Goal: Transaction & Acquisition: Purchase product/service

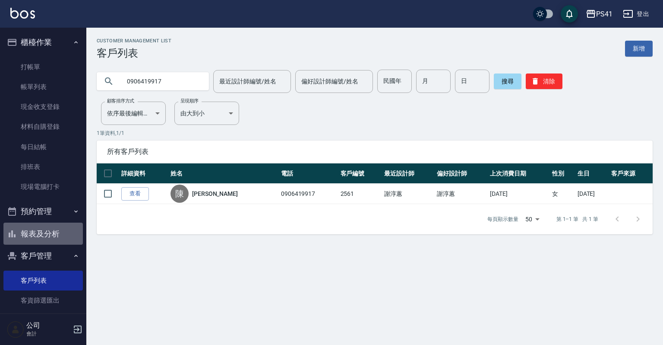
click at [53, 233] on button "報表及分析" at bounding box center [42, 233] width 79 height 22
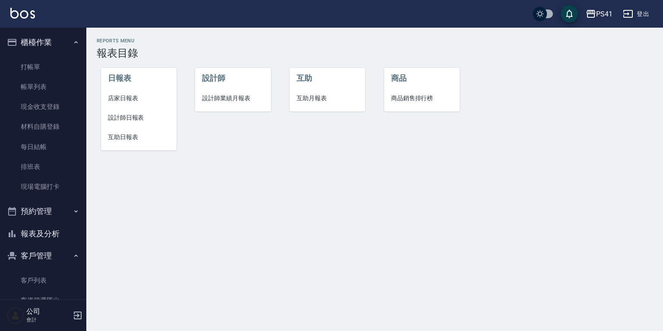
click at [127, 141] on span "互助日報表" at bounding box center [139, 137] width 62 height 9
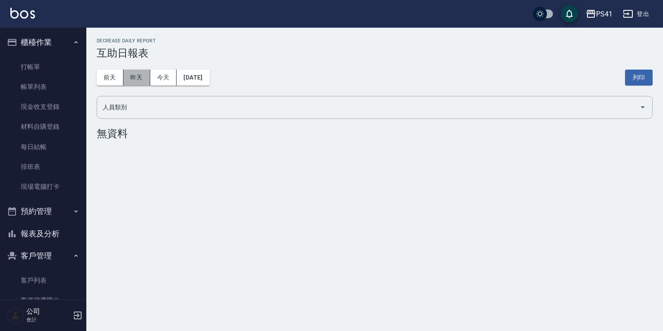
click at [142, 80] on button "昨天" at bounding box center [137, 78] width 27 height 16
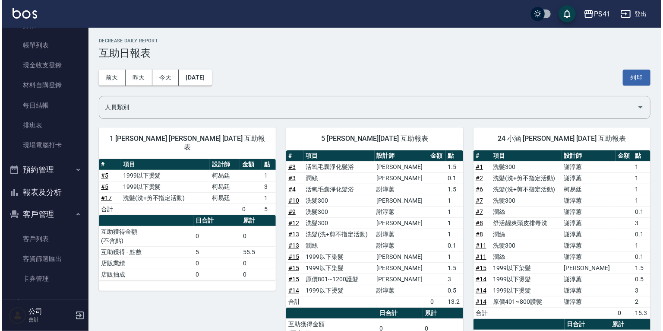
scroll to position [67, 0]
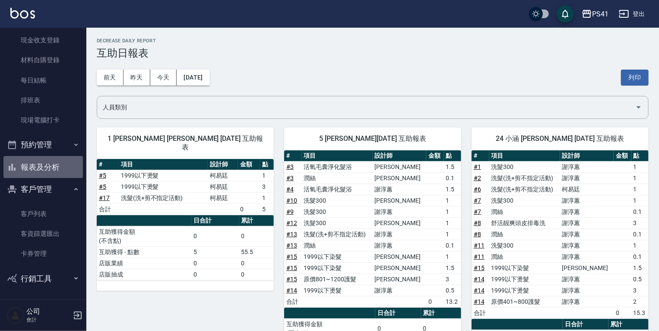
click at [49, 168] on button "報表及分析" at bounding box center [42, 167] width 79 height 22
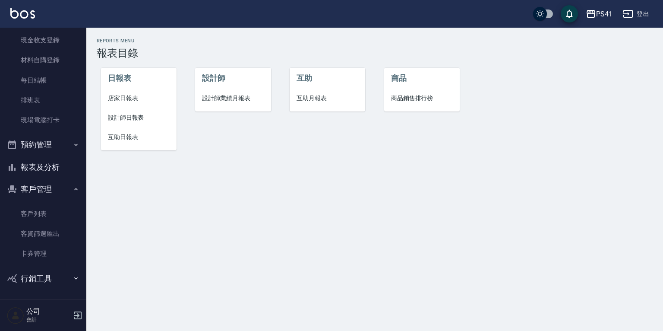
click at [239, 101] on span "設計師業績月報表" at bounding box center [233, 98] width 62 height 9
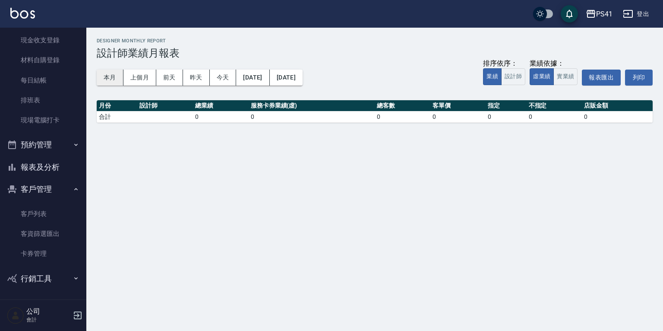
click at [111, 75] on button "本月" at bounding box center [110, 78] width 27 height 16
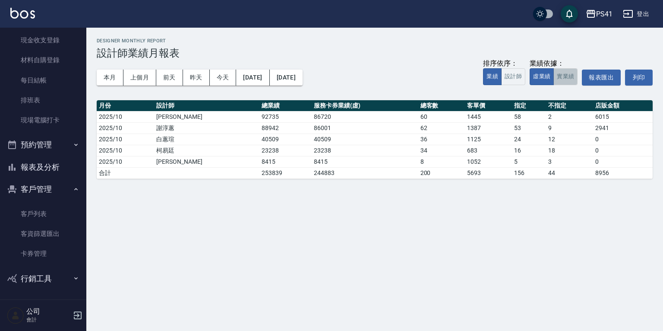
click at [559, 75] on button "實業績" at bounding box center [566, 76] width 24 height 17
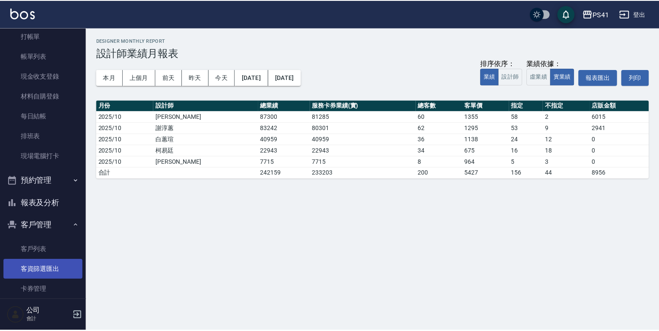
scroll to position [67, 0]
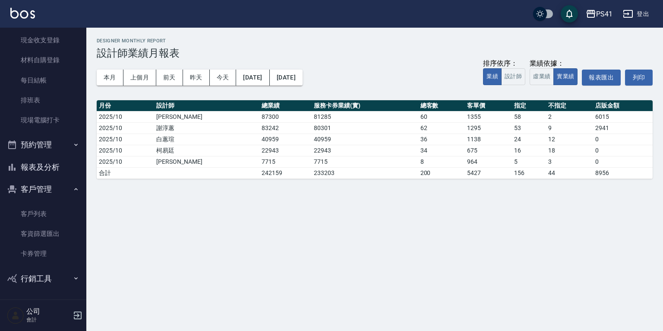
click at [47, 166] on button "報表及分析" at bounding box center [42, 167] width 79 height 22
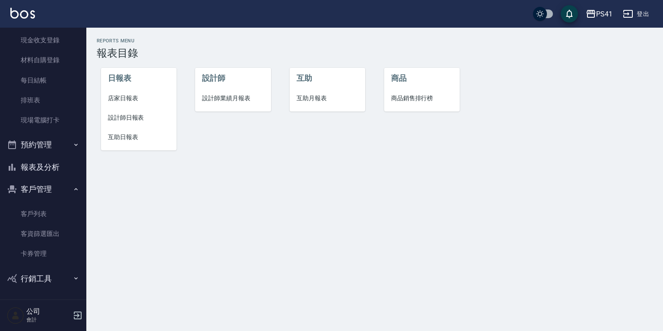
click at [130, 117] on span "設計師日報表" at bounding box center [139, 117] width 62 height 9
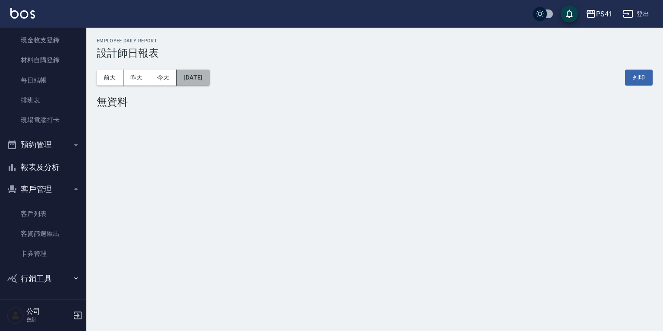
click at [188, 78] on button "[DATE]" at bounding box center [193, 78] width 33 height 16
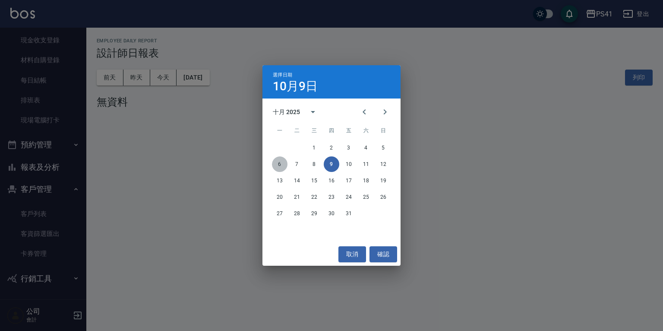
click at [281, 165] on button "6" at bounding box center [280, 164] width 16 height 16
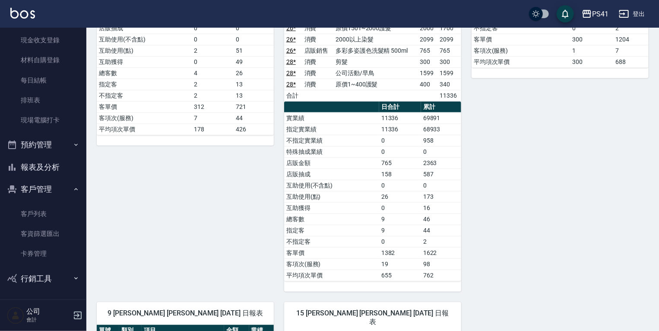
scroll to position [173, 0]
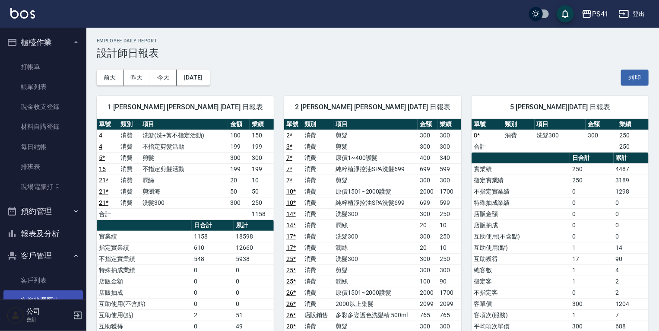
drag, startPoint x: 47, startPoint y: 279, endPoint x: 47, endPoint y: 293, distance: 13.4
click at [47, 279] on link "客戶列表" at bounding box center [42, 280] width 79 height 20
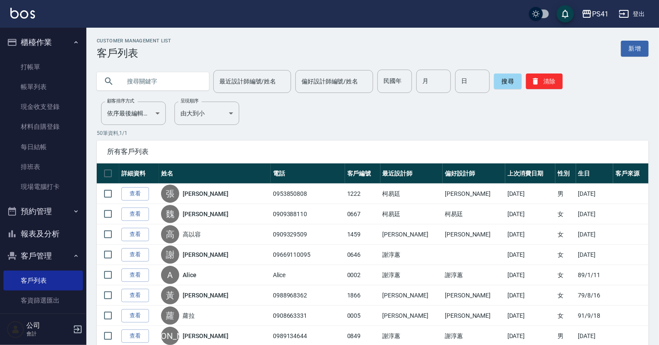
click at [135, 82] on input "text" at bounding box center [161, 81] width 81 height 23
type input "高"
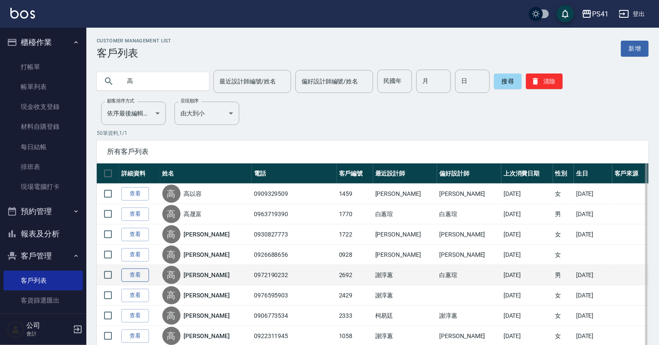
click at [133, 276] on link "查看" at bounding box center [135, 274] width 28 height 13
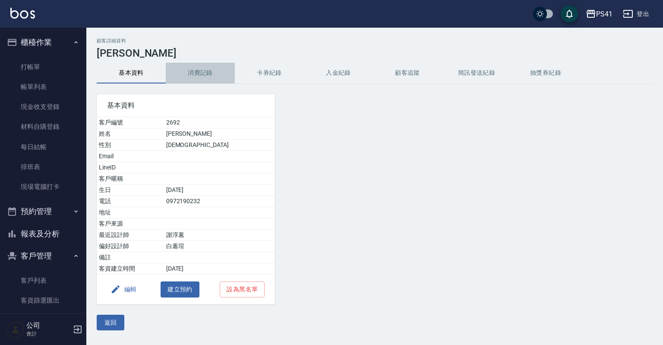
click at [205, 76] on button "消費記錄" at bounding box center [200, 73] width 69 height 21
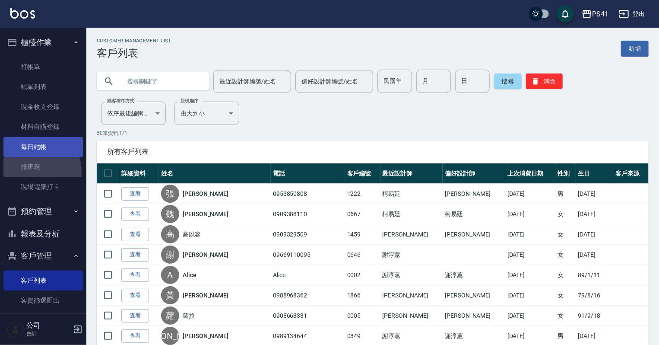
drag, startPoint x: 38, startPoint y: 171, endPoint x: 39, endPoint y: 155, distance: 15.6
click at [38, 171] on link "排班表" at bounding box center [42, 167] width 79 height 20
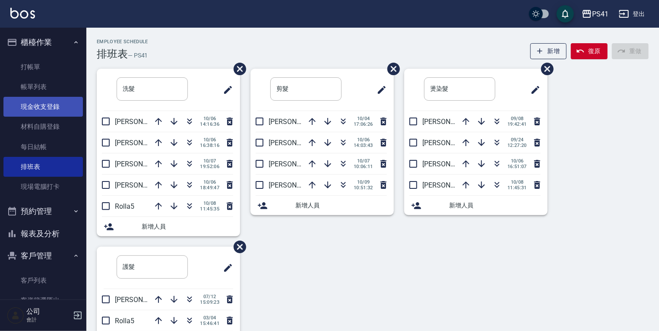
click at [43, 95] on link "帳單列表" at bounding box center [42, 87] width 79 height 20
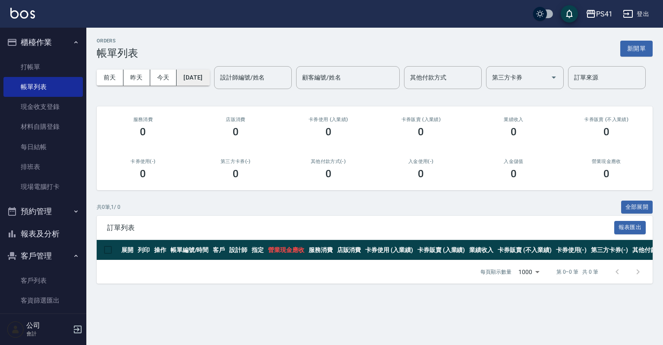
click at [198, 79] on button "[DATE]" at bounding box center [193, 78] width 33 height 16
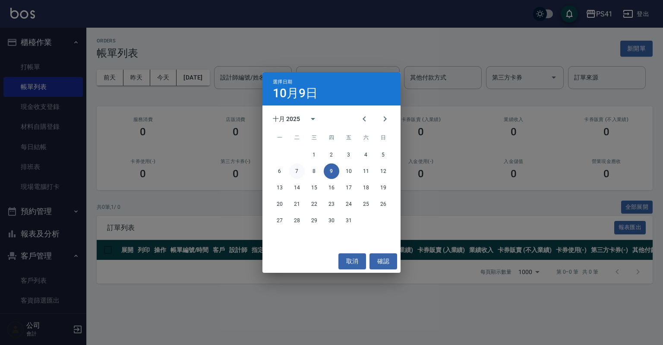
click at [301, 172] on button "7" at bounding box center [297, 171] width 16 height 16
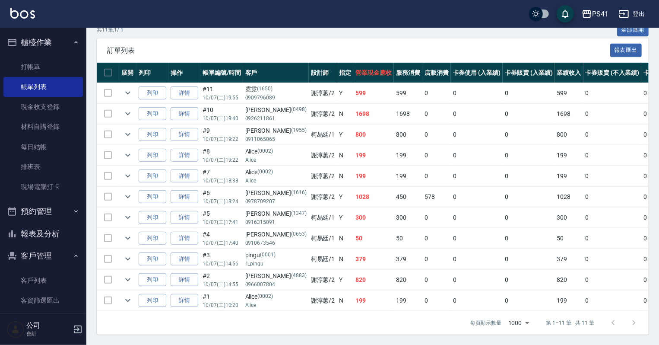
scroll to position [207, 0]
click at [131, 112] on icon "expand row" at bounding box center [128, 113] width 10 height 10
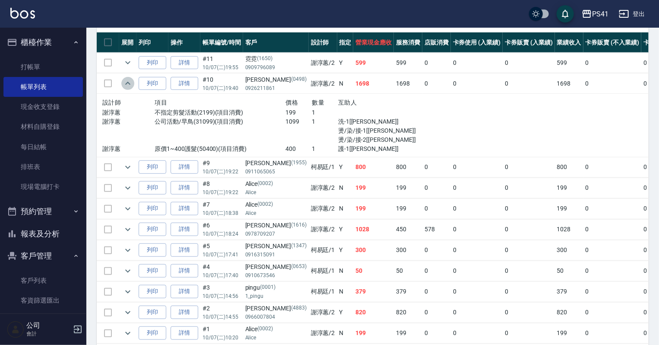
click at [131, 89] on icon "expand row" at bounding box center [128, 83] width 10 height 10
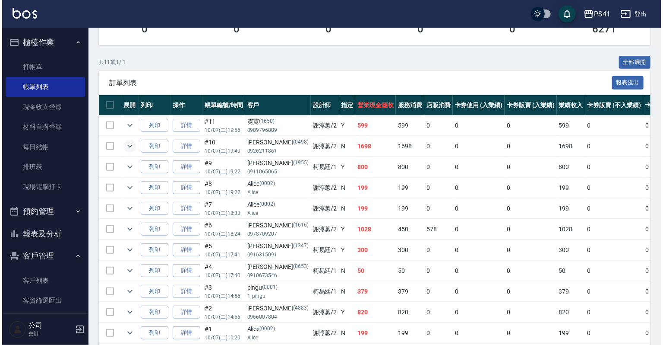
scroll to position [35, 0]
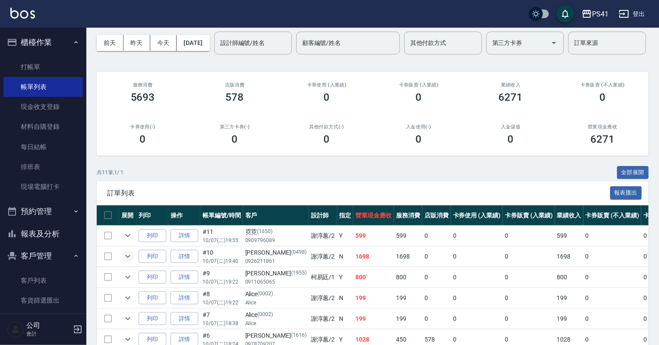
click at [205, 31] on div "[DATE] [DATE] [DATE] [DATE] 設計師編號/姓名 設計師編號/姓名 顧客編號/姓名 顧客編號/姓名 其他付款方式 其他付款方式 第三方…" at bounding box center [373, 43] width 552 height 37
click at [205, 43] on button "[DATE]" at bounding box center [193, 43] width 33 height 16
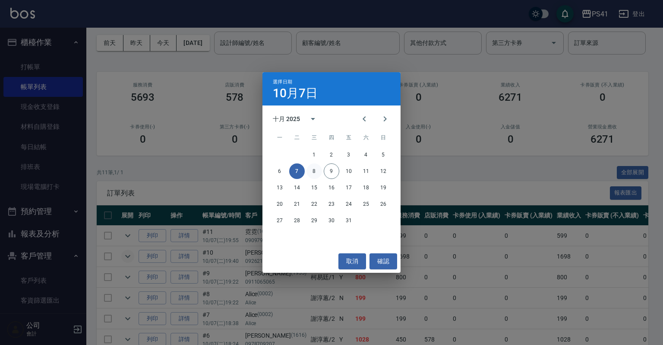
click at [319, 171] on button "8" at bounding box center [315, 171] width 16 height 16
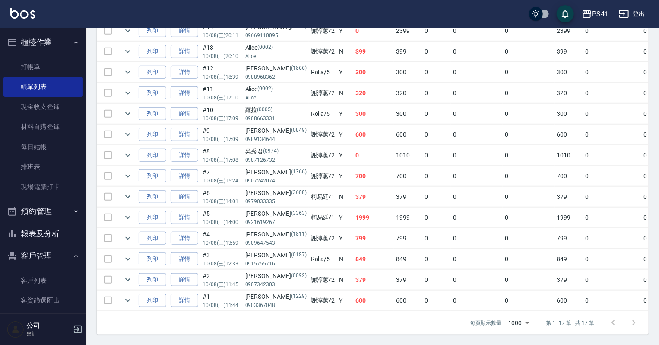
scroll to position [330, 0]
click at [127, 216] on icon "expand row" at bounding box center [127, 217] width 5 height 3
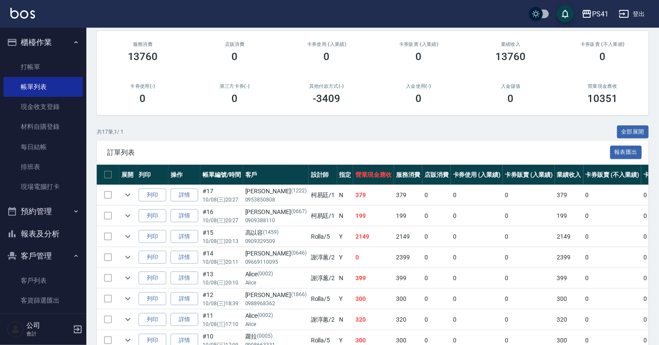
scroll to position [0, 0]
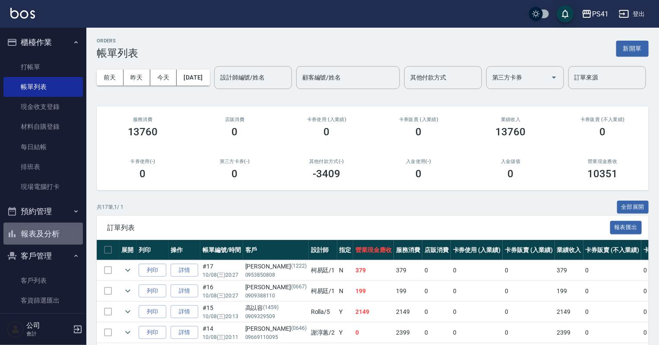
click at [60, 223] on button "報表及分析" at bounding box center [42, 233] width 79 height 22
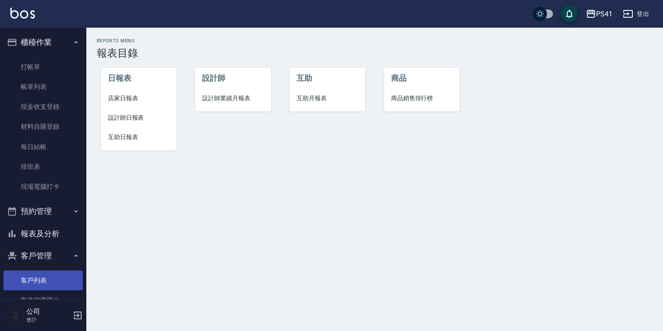
click at [43, 280] on link "客戶列表" at bounding box center [42, 280] width 79 height 20
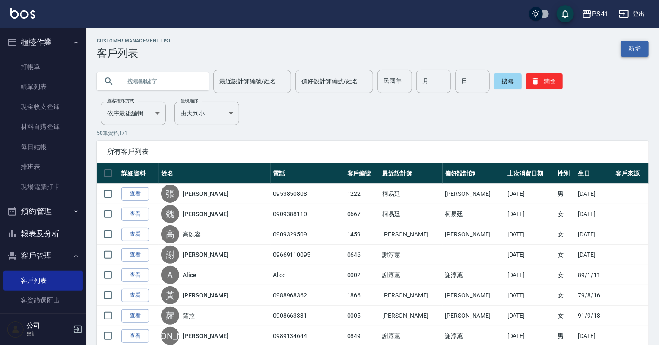
click at [632, 43] on link "新增" at bounding box center [635, 49] width 28 height 16
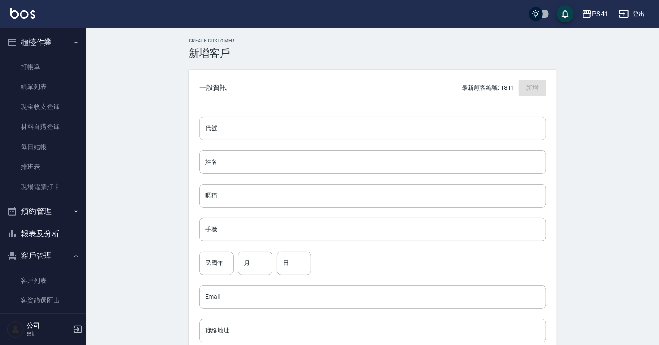
click at [261, 123] on input "代號" at bounding box center [372, 128] width 347 height 23
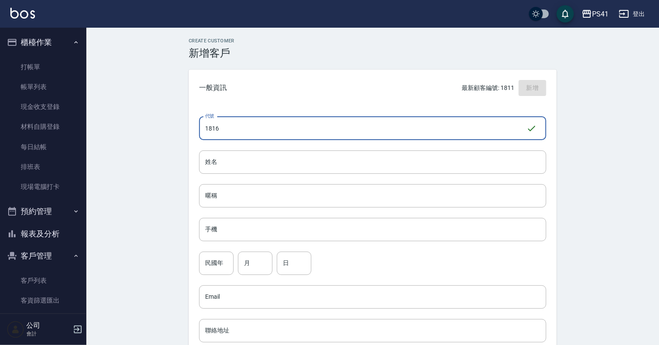
type input "1816"
click at [242, 242] on div "代號 1816 ​ 代號 姓名 姓名 暱稱 暱稱 手機 手機 民國年 民國年 月 月 日 日 Email Email 聯絡地址 聯絡地址 男 女 LINE I…" at bounding box center [373, 316] width 368 height 420
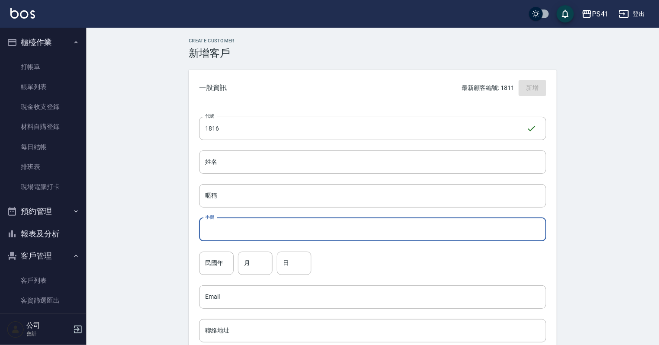
drag, startPoint x: 243, startPoint y: 237, endPoint x: 321, endPoint y: 229, distance: 78.5
click at [244, 234] on input "手機" at bounding box center [372, 229] width 347 height 23
type input "0900521803"
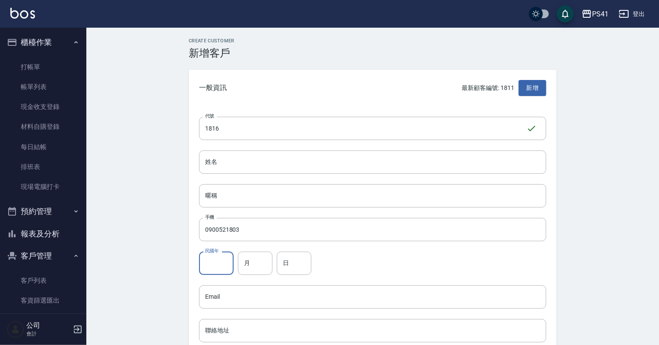
click at [212, 266] on input "民國年" at bounding box center [216, 262] width 35 height 23
type input "9"
type input "81"
click at [252, 260] on input "月" at bounding box center [255, 262] width 35 height 23
type input "01"
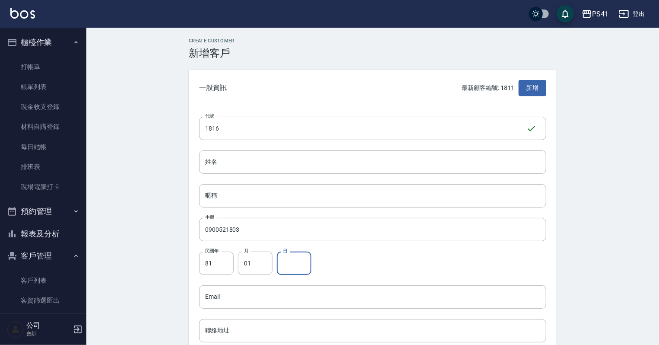
click at [292, 262] on input "日" at bounding box center [294, 262] width 35 height 23
type input "23"
click at [305, 169] on input "姓名" at bounding box center [372, 161] width 347 height 23
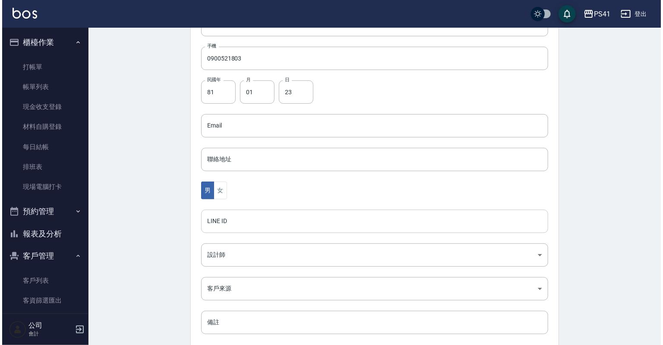
scroll to position [173, 0]
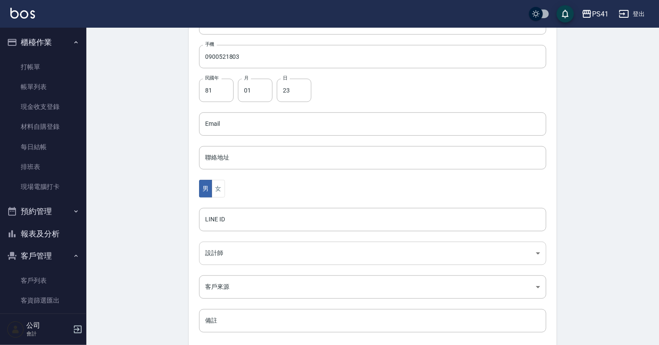
type input "[PERSON_NAME]"
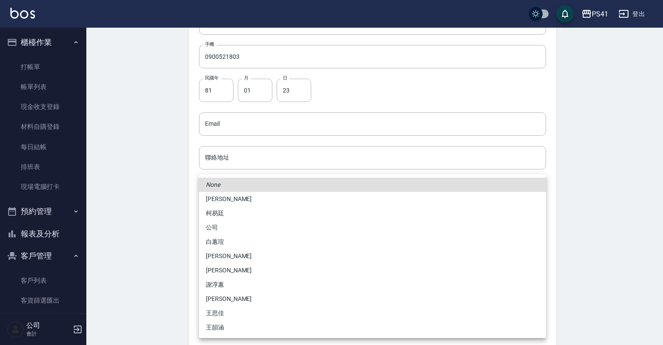
click at [239, 250] on body "PS41 登出 櫃檯作業 打帳單 帳單列表 現金收支登錄 材料自購登錄 每日結帳 排班表 現場電腦打卡 預約管理 預約管理 單日預約紀錄 單週預約紀錄 報表及…" at bounding box center [331, 108] width 663 height 562
click at [233, 247] on li "白蕙瑄" at bounding box center [372, 241] width 347 height 14
type input "ddc07e2a-9c46-438a-ae12-131b47584ec9"
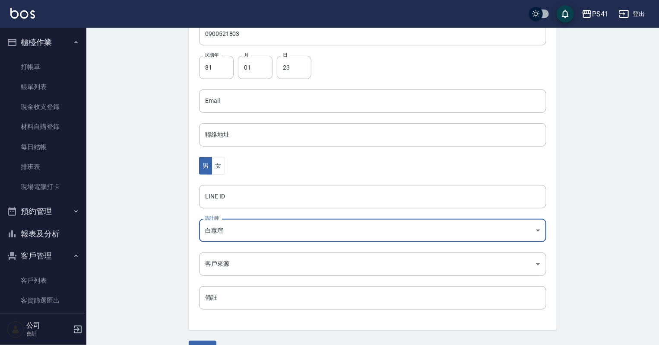
scroll to position [217, 0]
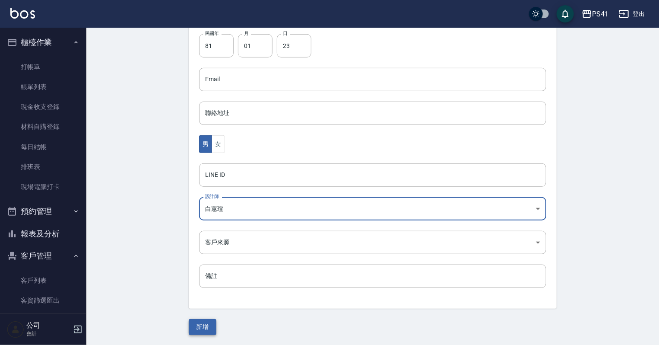
click at [200, 319] on button "新增" at bounding box center [203, 327] width 28 height 16
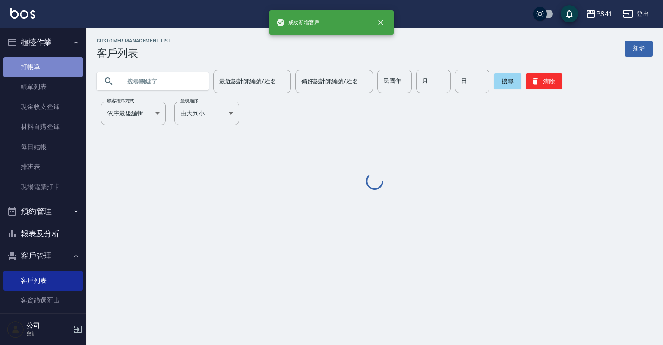
click at [63, 63] on link "打帳單" at bounding box center [42, 67] width 79 height 20
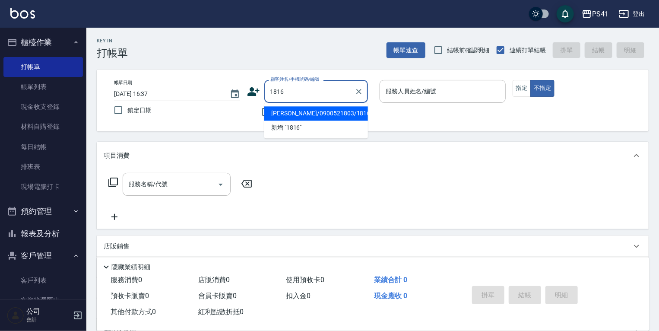
type input "[PERSON_NAME]/0900521803/1816"
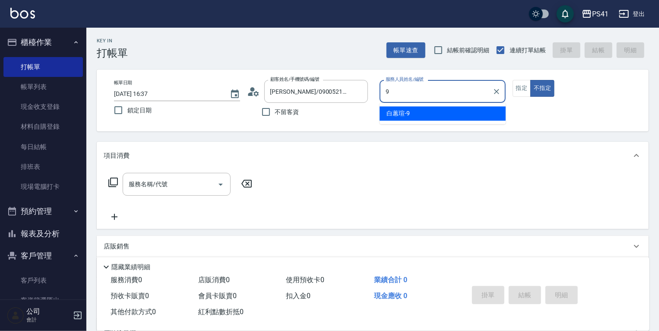
type input "[PERSON_NAME]-9"
type button "false"
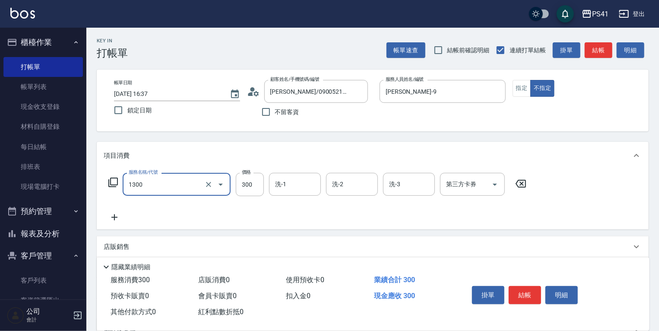
type input "洗髮300(1300)"
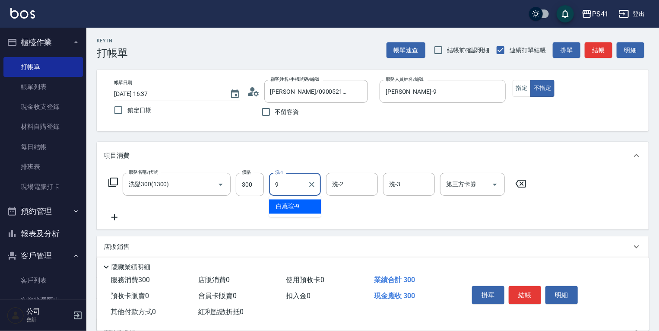
type input "[PERSON_NAME]-9"
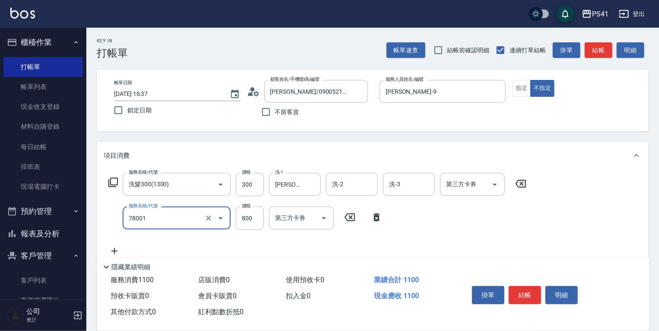
type input "SIG頭皮養護泥膜(78001)"
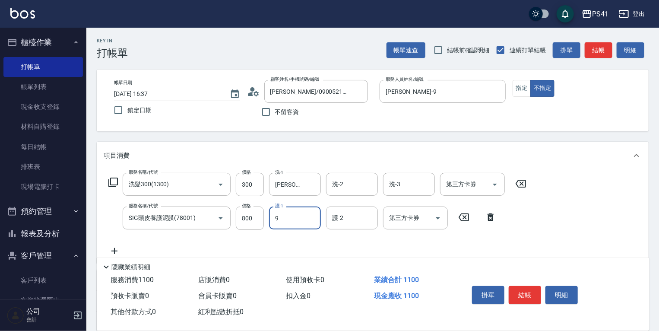
type input "[PERSON_NAME]-9"
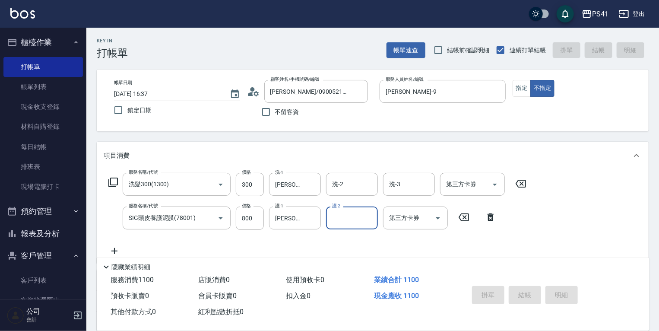
type input "[DATE] 16:38"
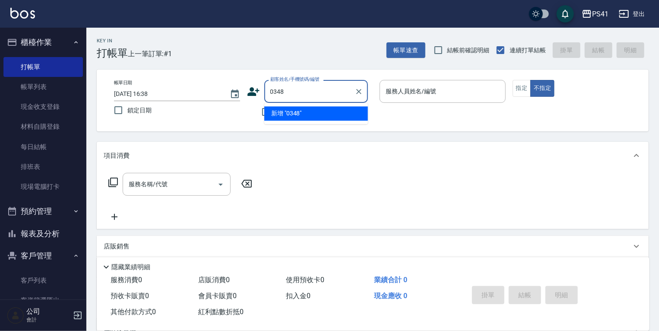
type input "0348"
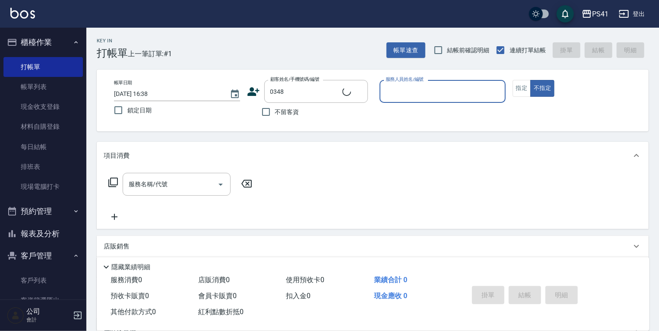
type input "5"
type input "[PERSON_NAME]/0920015379/0348"
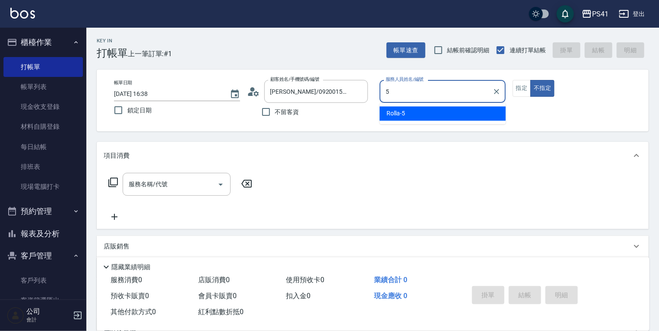
type input "Rolla-5"
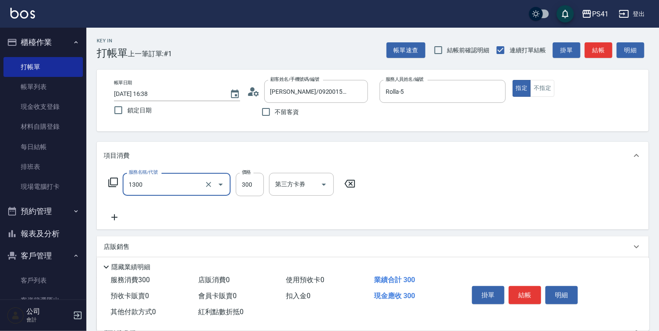
type input "洗髮300(1300)"
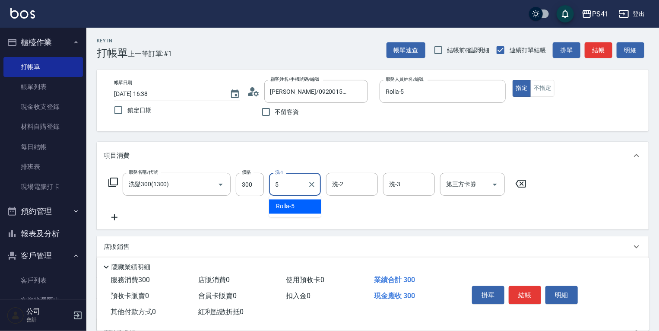
type input "Rolla-5"
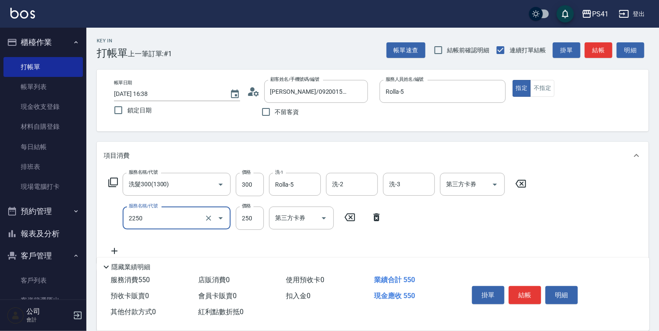
type input "指定剪髮優惠(2250)"
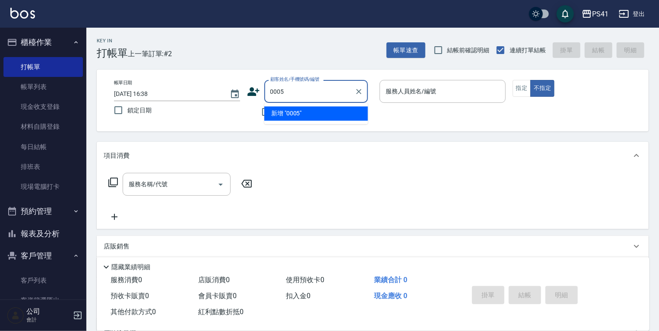
type input "0005"
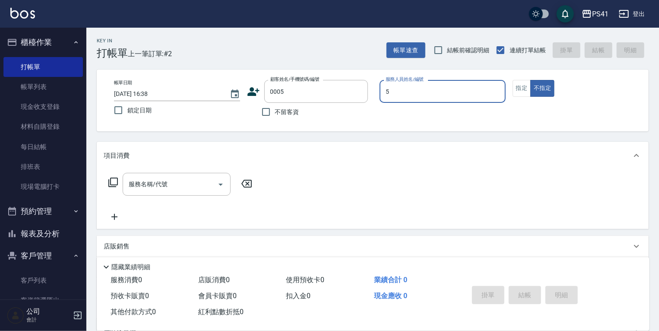
type input "Rolla-5"
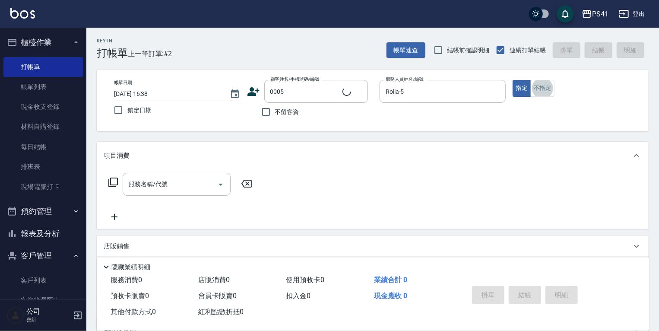
type input "[PERSON_NAME]/0908663331/0005"
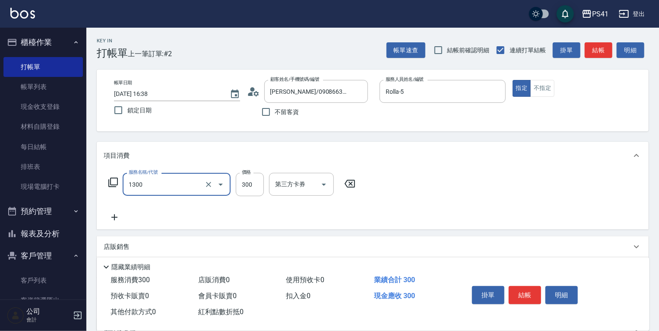
type input "洗髮300(1300)"
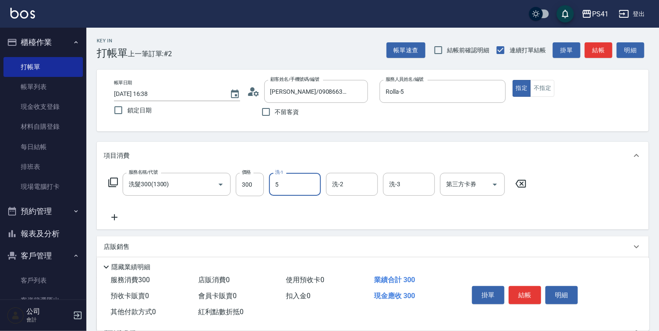
type input "Rolla-5"
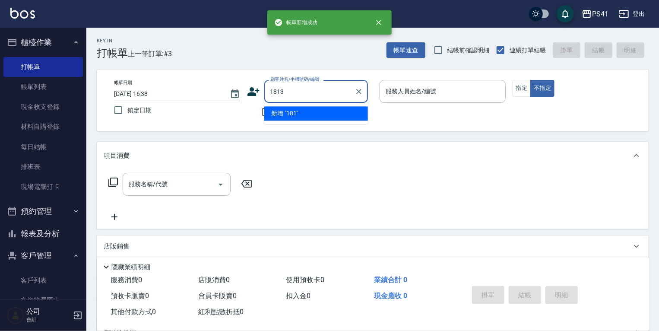
type input "1813"
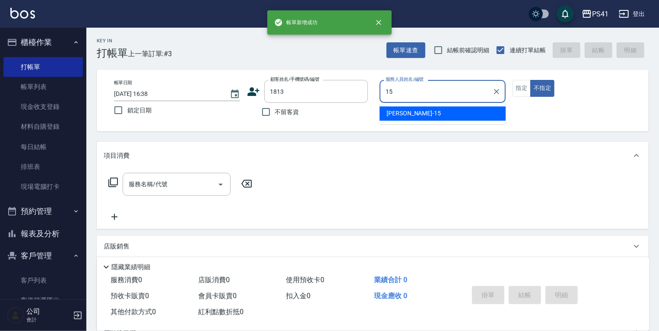
type input "[PERSON_NAME]-15"
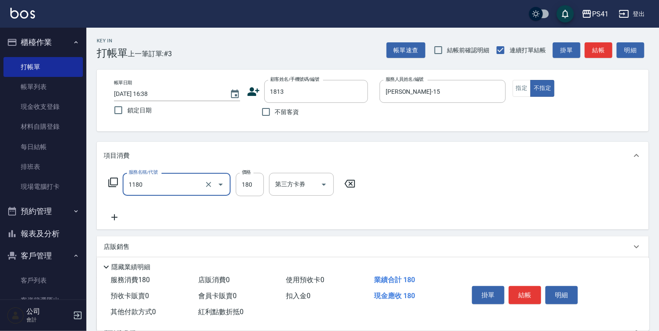
type input "洗髮(洗+剪不指定活動)(1180)"
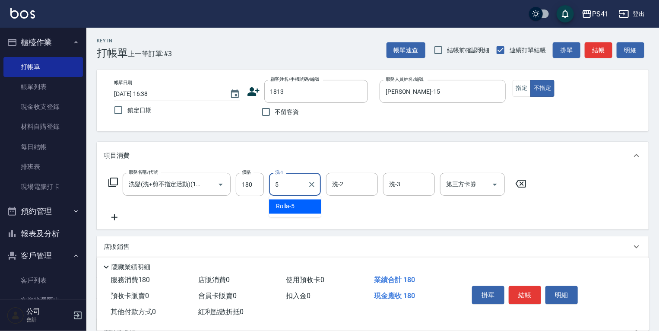
type input "Rolla-5"
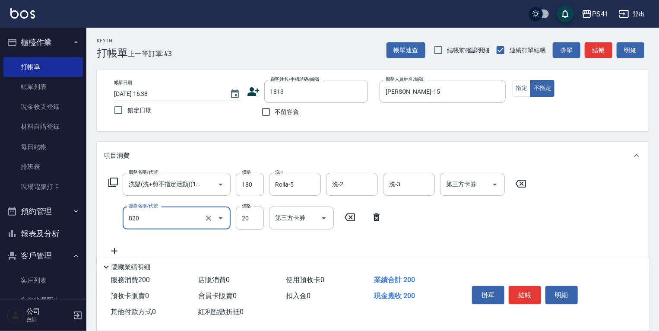
type input "潤絲(820)"
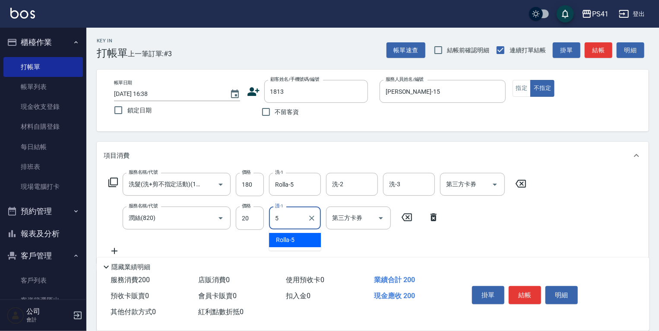
type input "Rolla-5"
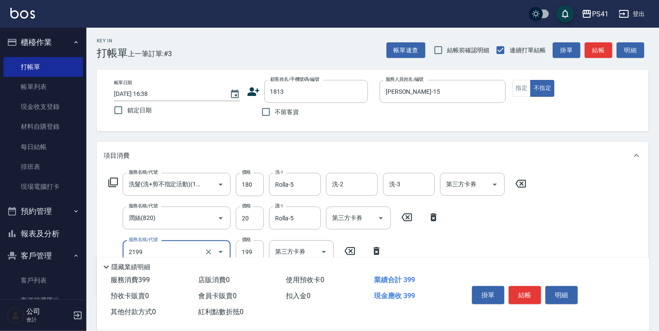
type input "不指定剪髮活動(2199)"
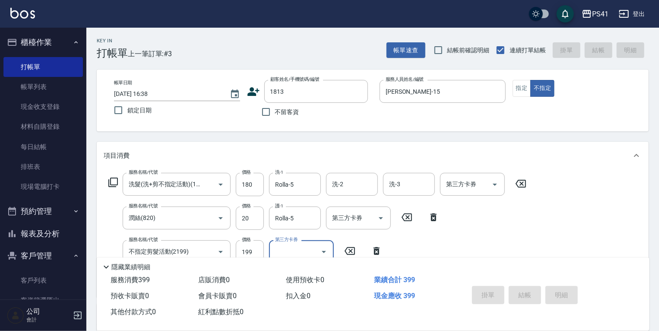
type input "[DATE] 16:39"
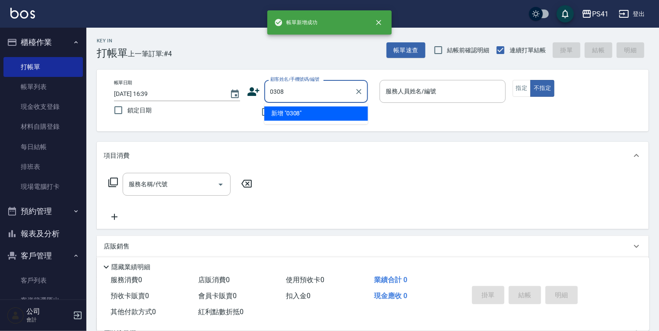
type input "0308"
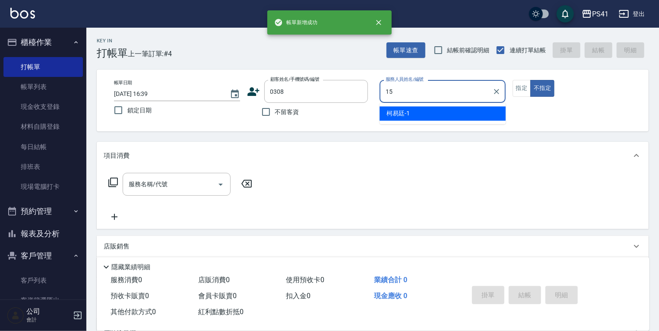
type input "[PERSON_NAME]-15"
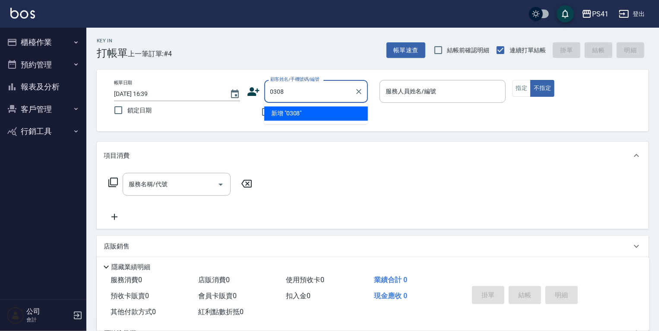
type input "0308"
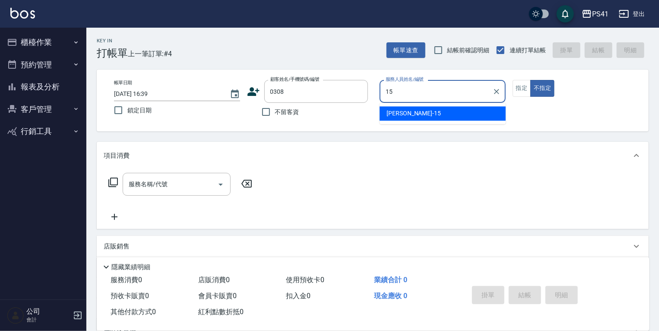
type input "[PERSON_NAME]-15"
type button "false"
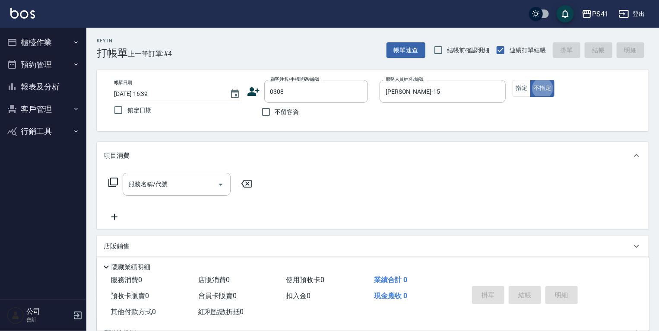
type input "邱筱苓/0920366069/0308"
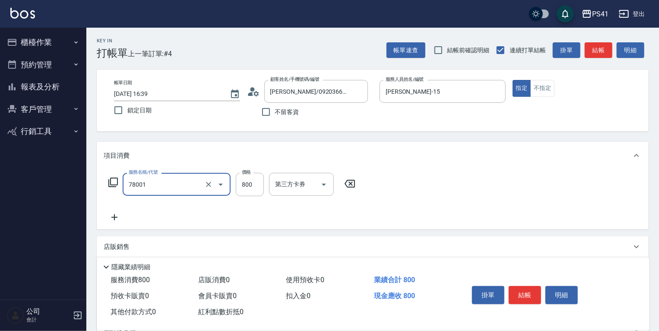
type input "SIG頭皮養護泥膜(78001)"
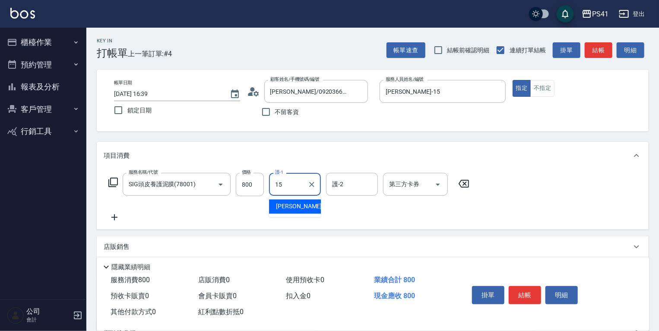
type input "[PERSON_NAME]-15"
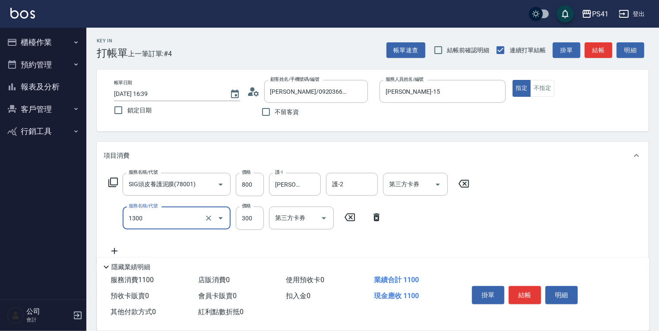
type input "洗髮300(1300)"
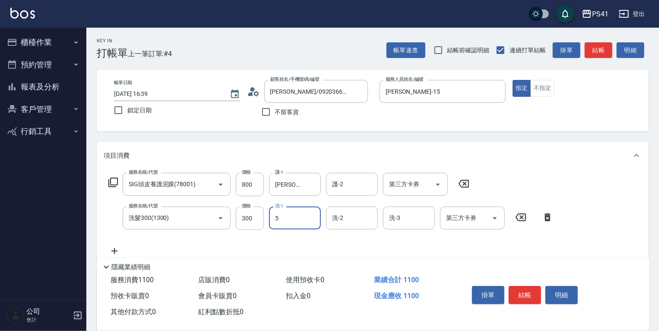
type input "Rolla-5"
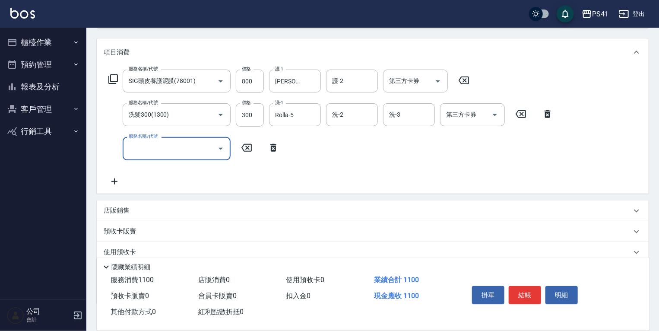
scroll to position [104, 0]
type input "原價401~800護髮(50800)"
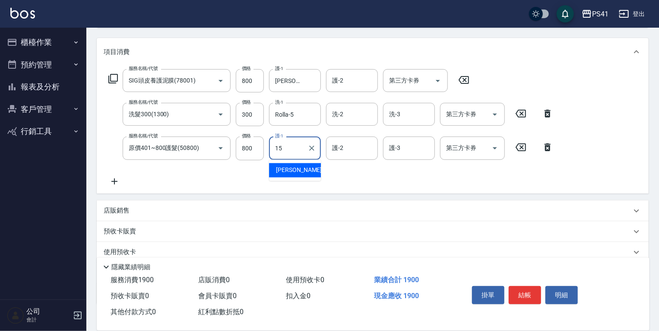
type input "[PERSON_NAME]-15"
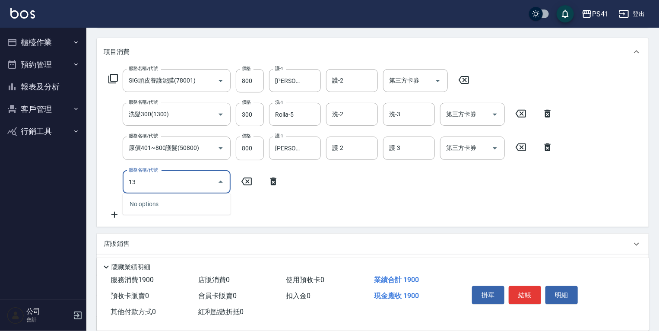
type input "1"
type input "自備護髮(50300)"
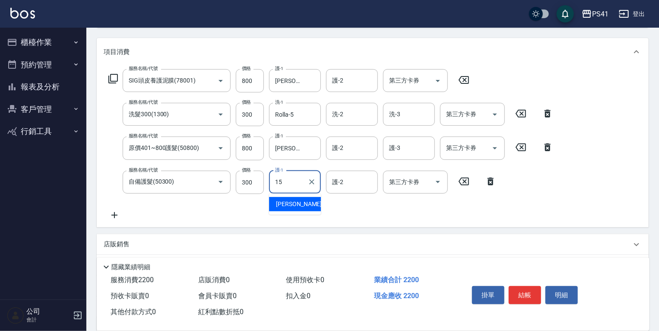
type input "[PERSON_NAME]-15"
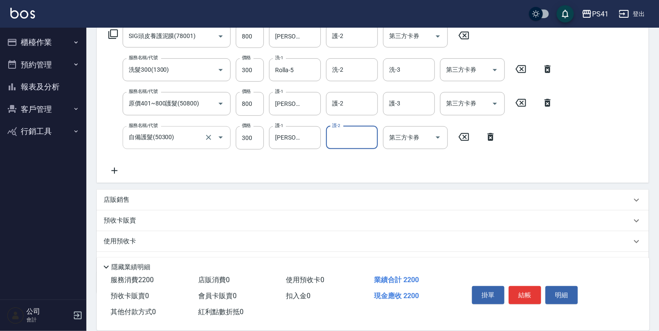
scroll to position [192, 0]
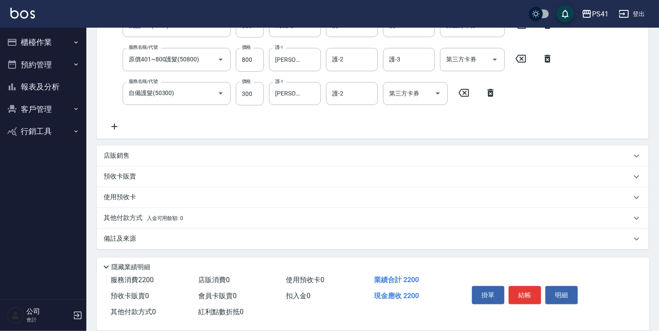
click at [143, 219] on p "其他付款方式 入金可用餘額: 0" at bounding box center [143, 218] width 79 height 10
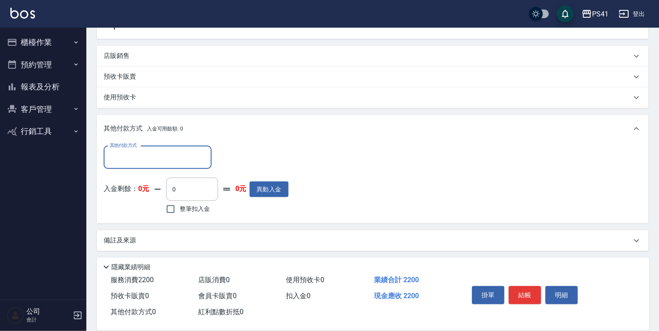
scroll to position [292, 0]
click at [159, 157] on input "其他付款方式" at bounding box center [158, 156] width 100 height 15
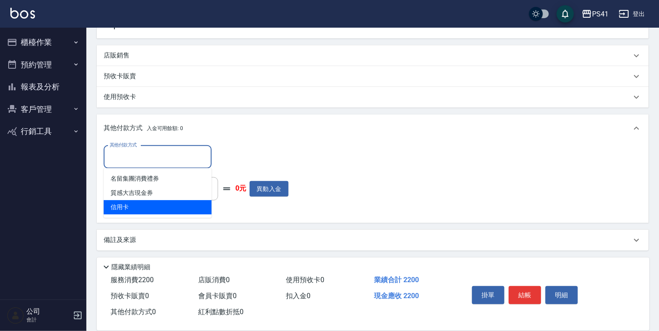
click at [163, 206] on span "信用卡" at bounding box center [158, 207] width 108 height 14
type input "信用卡"
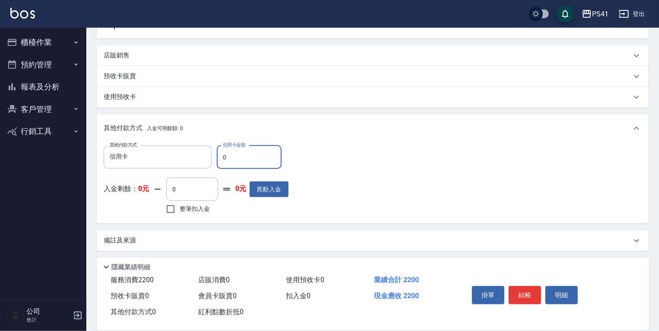
drag, startPoint x: 240, startPoint y: 162, endPoint x: 0, endPoint y: 121, distance: 243.5
click at [135, 150] on div "其他付款方式 信用卡 其他付款方式 信用卡金額 0 信用卡金額" at bounding box center [196, 157] width 185 height 23
type input "2200"
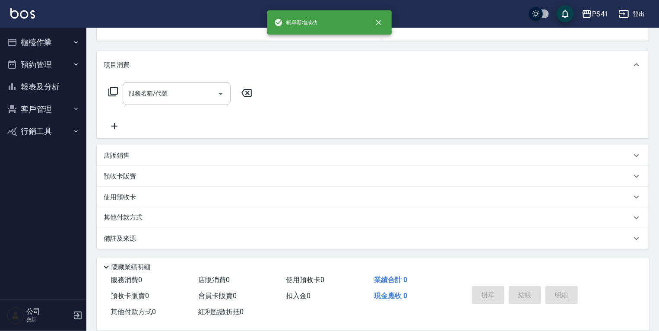
scroll to position [0, 0]
